Goal: Task Accomplishment & Management: Manage account settings

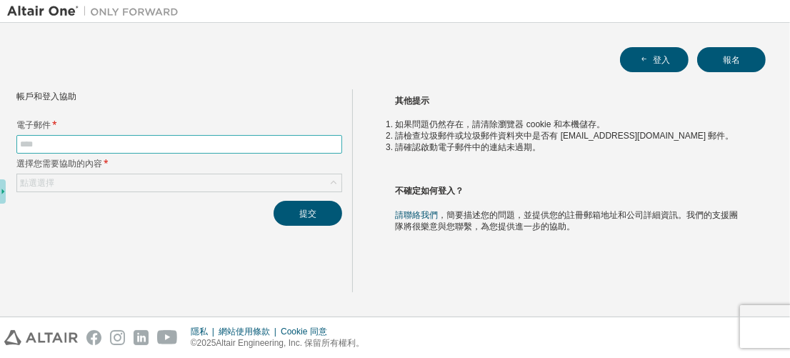
click at [109, 140] on input "text" at bounding box center [179, 144] width 319 height 11
type input "**********"
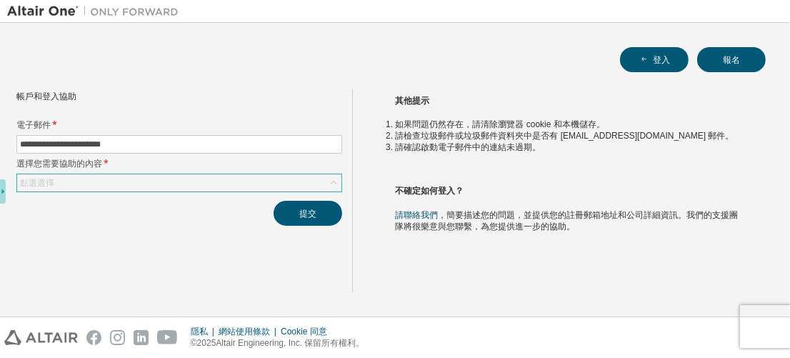
click at [119, 186] on div "點選選擇" at bounding box center [179, 182] width 324 height 17
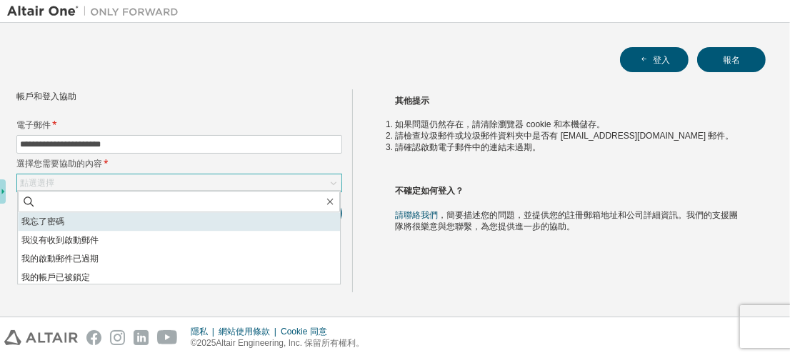
click at [120, 220] on li "我忘了密碼" at bounding box center [179, 221] width 322 height 19
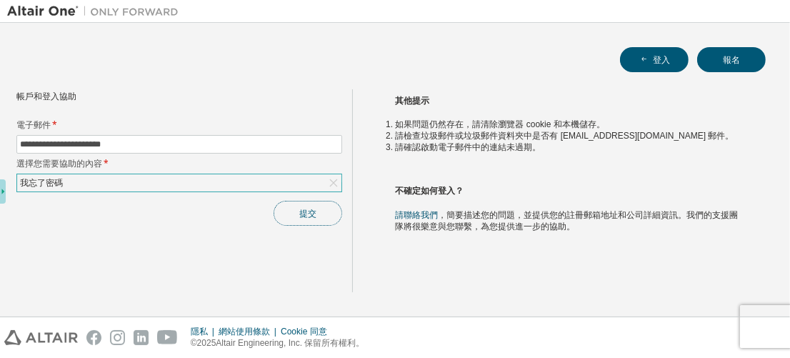
click at [328, 211] on button "提交" at bounding box center [308, 213] width 69 height 25
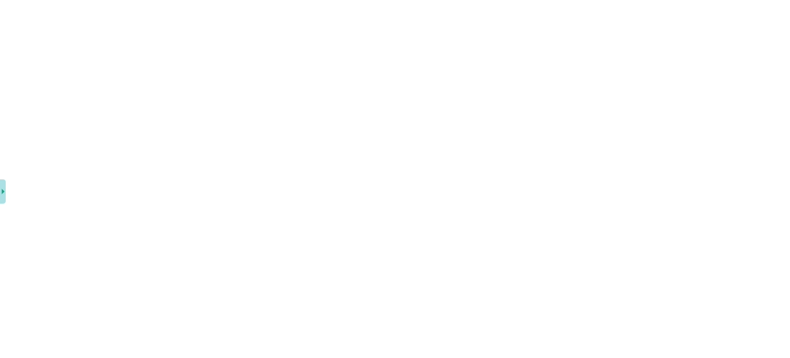
click at [169, 62] on div at bounding box center [395, 179] width 790 height 358
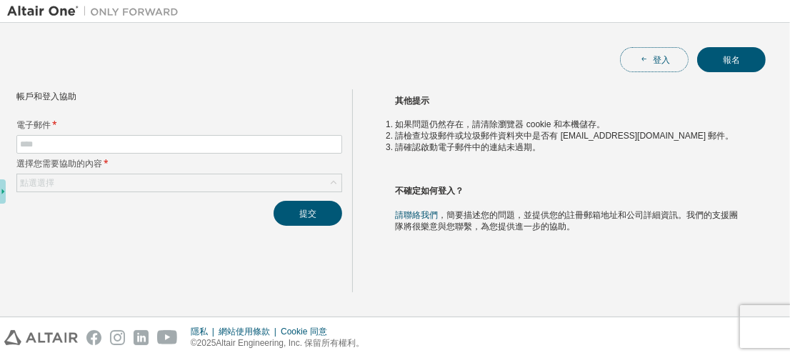
click at [640, 50] on button "登入" at bounding box center [654, 59] width 69 height 25
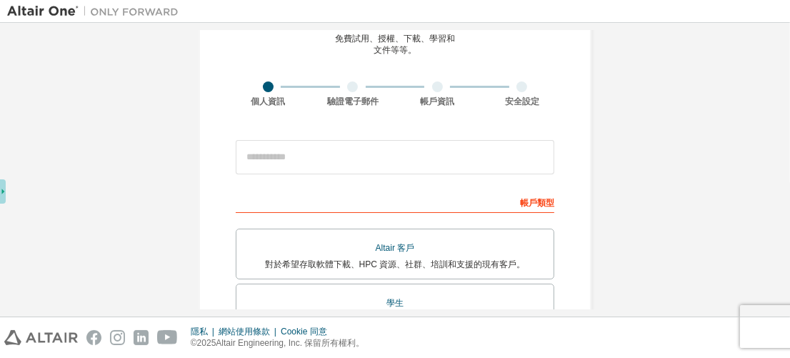
scroll to position [71, 0]
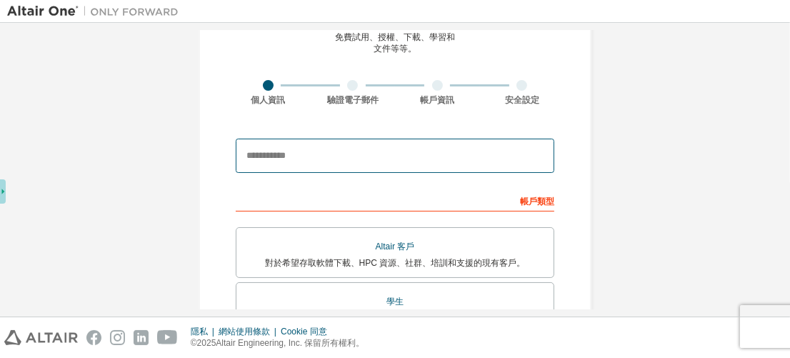
click at [367, 157] on input "email" at bounding box center [395, 156] width 319 height 34
type input "**********"
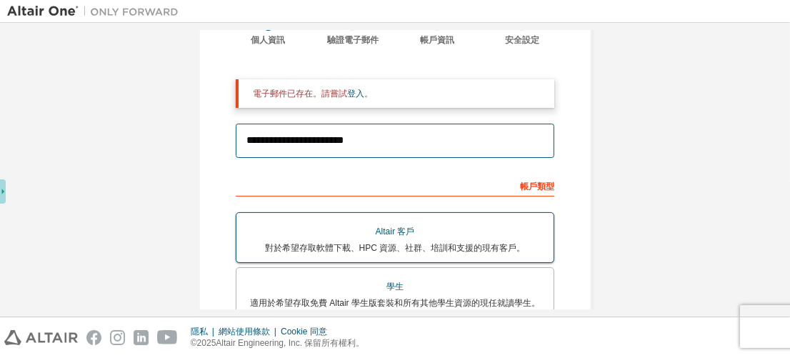
scroll to position [143, 0]
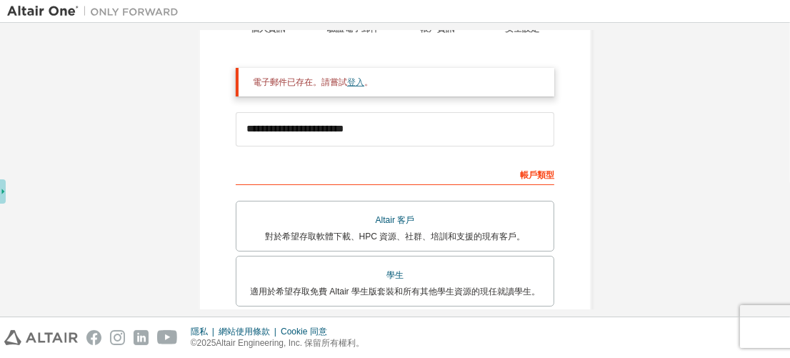
click at [349, 84] on font "登入" at bounding box center [355, 82] width 17 height 10
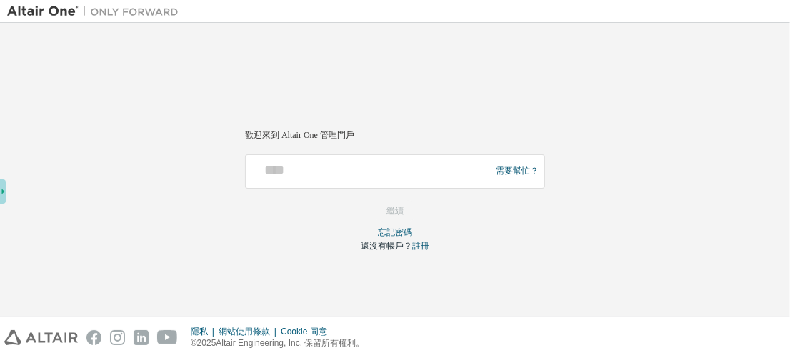
click at [400, 182] on div at bounding box center [370, 171] width 237 height 27
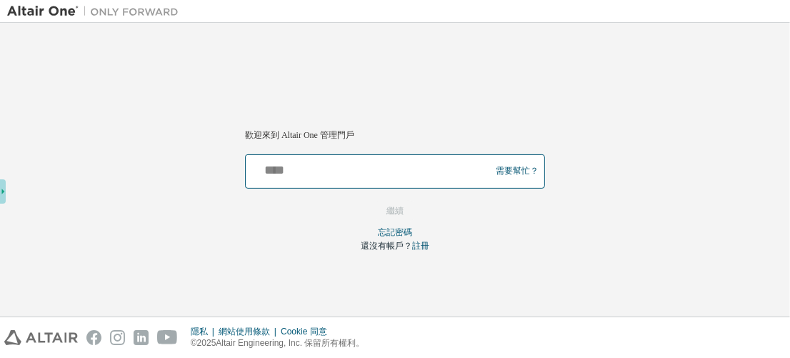
click at [358, 176] on input "text" at bounding box center [370, 168] width 237 height 21
type input "**********"
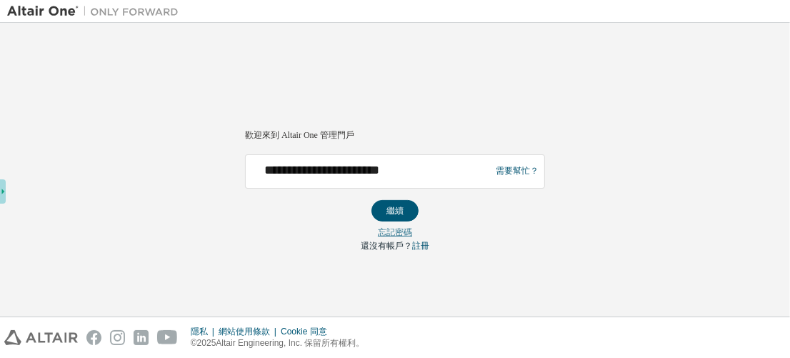
click at [403, 229] on font "忘記密碼" at bounding box center [395, 232] width 34 height 10
click at [407, 215] on button "繼續" at bounding box center [395, 210] width 47 height 21
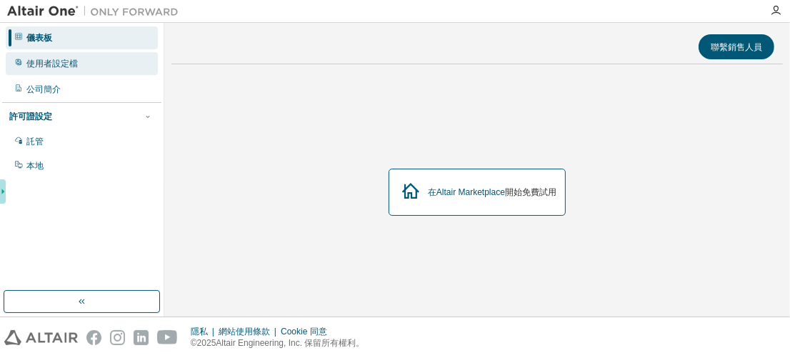
click at [45, 59] on font "使用者設定檔" at bounding box center [51, 64] width 51 height 10
click at [30, 14] on img at bounding box center [96, 11] width 179 height 14
click at [37, 11] on img at bounding box center [96, 11] width 179 height 14
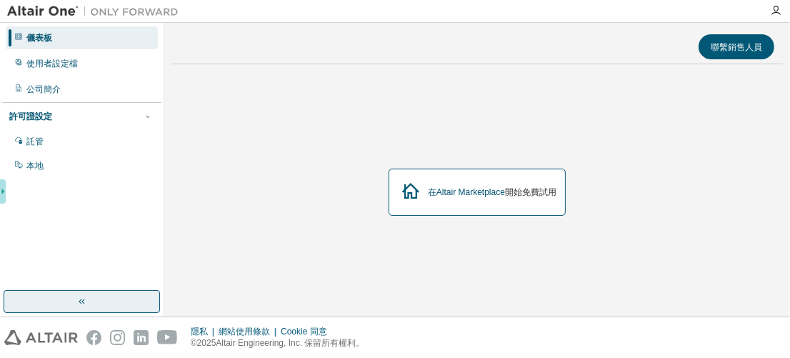
click at [80, 302] on icon "button" at bounding box center [80, 301] width 3 height 5
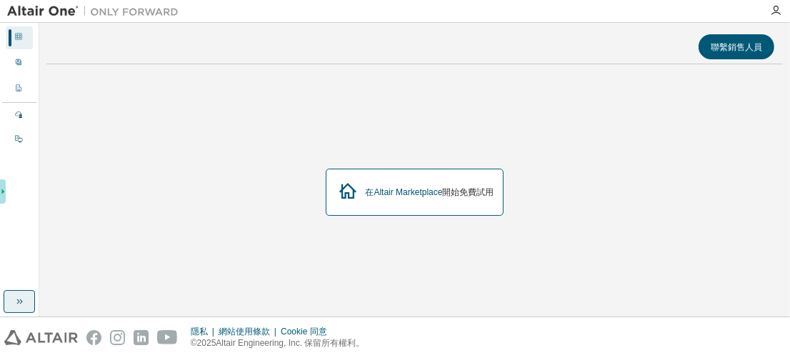
click at [22, 300] on icon "button" at bounding box center [19, 301] width 11 height 11
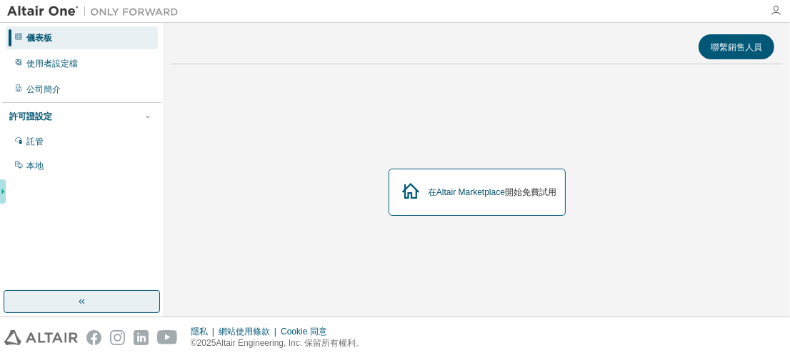
click at [770, 11] on icon "button" at bounding box center [775, 10] width 11 height 11
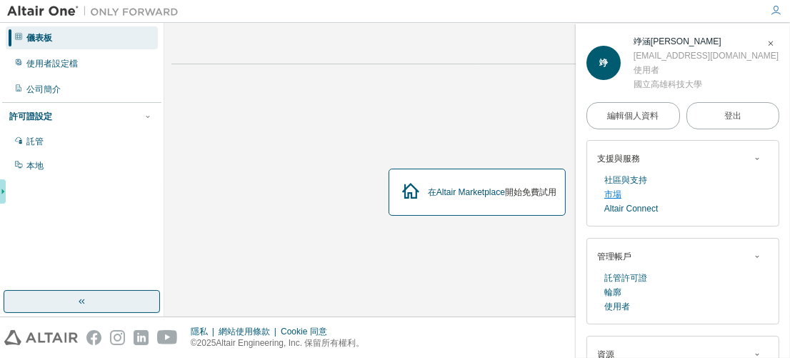
click at [616, 192] on font "市場" at bounding box center [613, 194] width 17 height 10
